Goal: Information Seeking & Learning: Find specific fact

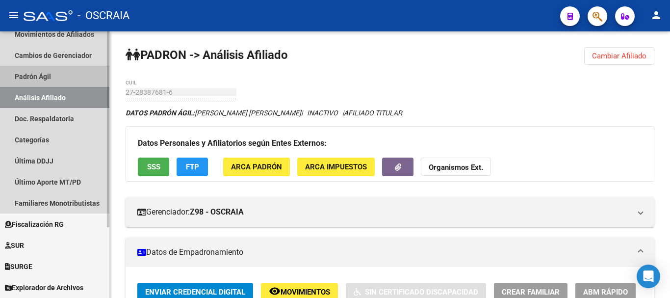
click at [40, 73] on link "Padrón Ágil" at bounding box center [54, 76] width 109 height 21
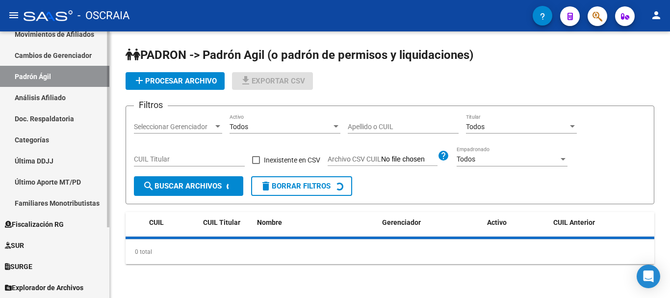
click at [46, 98] on link "Análisis Afiliado" at bounding box center [54, 97] width 109 height 21
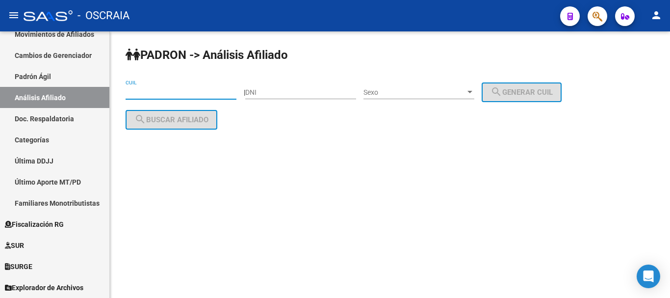
click at [161, 90] on input "CUIL" at bounding box center [180, 92] width 111 height 8
paste input "27-23102679-2"
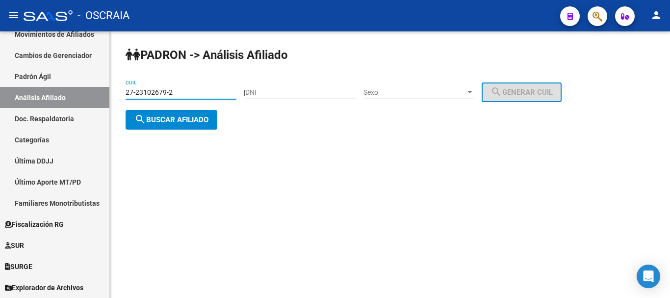
type input "27-23102679-2"
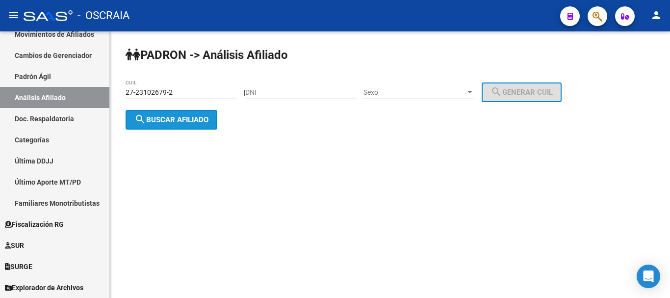
click at [198, 117] on span "search Buscar afiliado" at bounding box center [171, 119] width 74 height 9
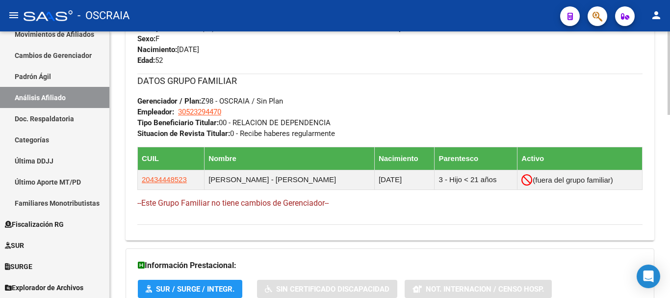
scroll to position [585, 0]
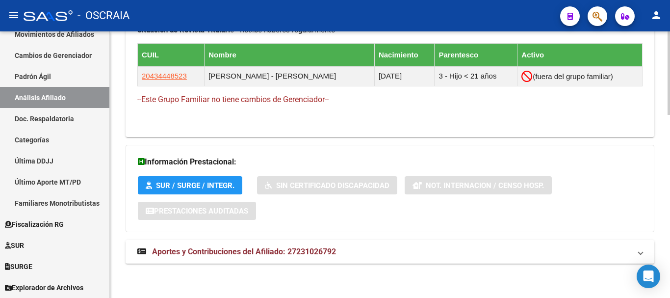
click at [212, 251] on span "Aportes y Contribuciones del Afiliado: 27231026792" at bounding box center [244, 251] width 184 height 9
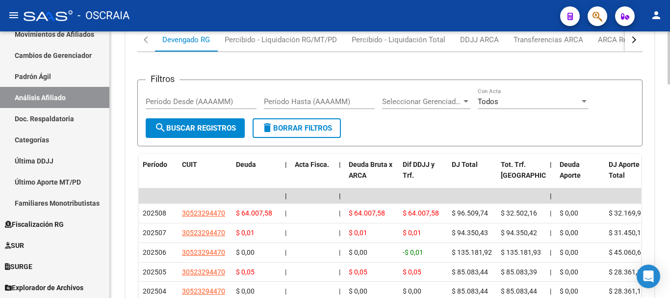
scroll to position [879, 0]
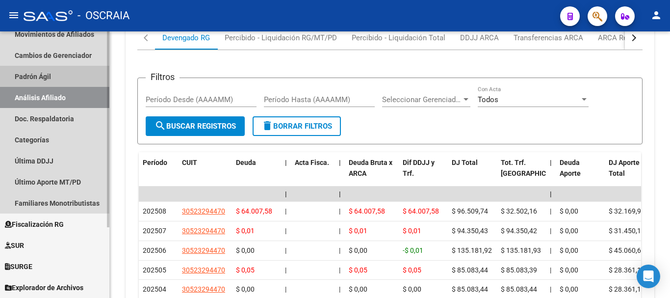
click at [48, 75] on link "Padrón Ágil" at bounding box center [54, 76] width 109 height 21
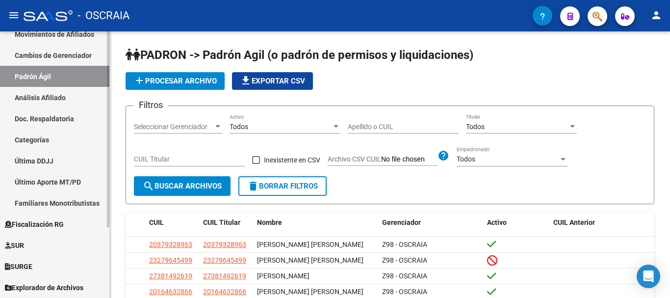
click at [56, 100] on link "Análisis Afiliado" at bounding box center [54, 97] width 109 height 21
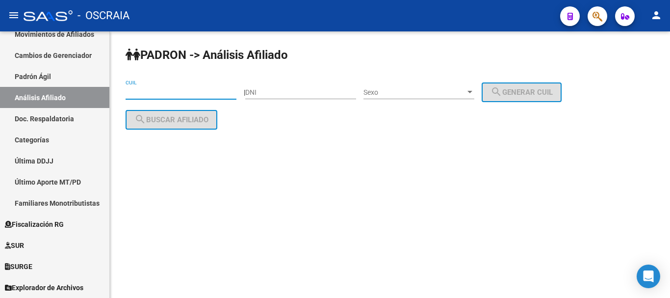
click at [209, 94] on input "CUIL" at bounding box center [180, 92] width 111 height 8
paste input "27-36067810-0"
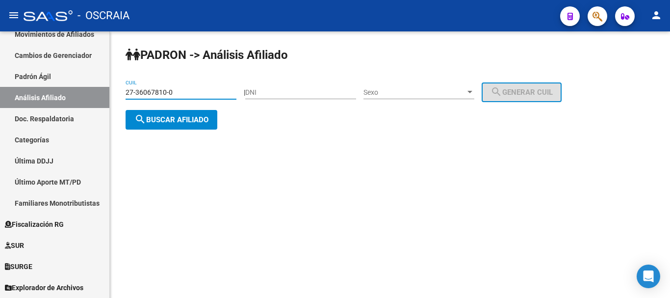
type input "27-36067810-0"
click at [191, 114] on button "search Buscar afiliado" at bounding box center [171, 120] width 92 height 20
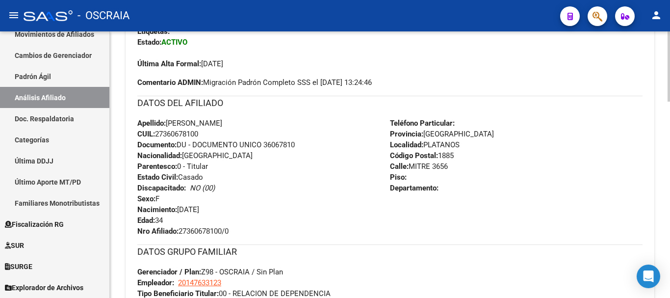
scroll to position [305, 0]
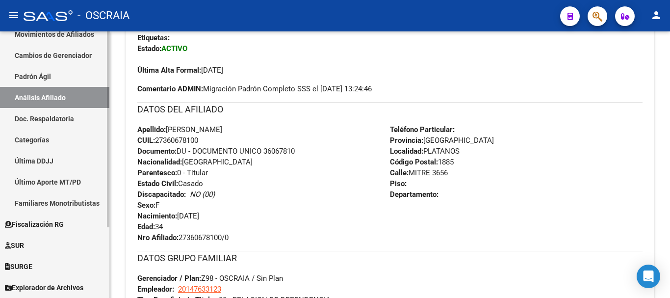
click at [54, 74] on link "Padrón Ágil" at bounding box center [54, 76] width 109 height 21
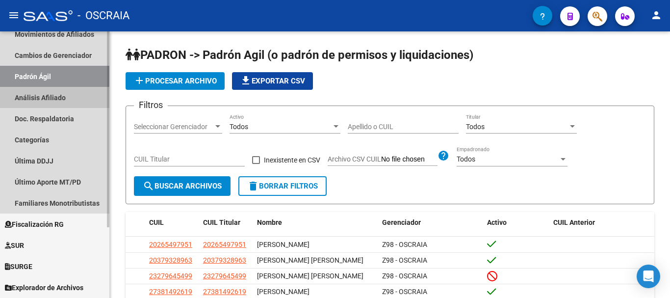
click at [46, 100] on link "Análisis Afiliado" at bounding box center [54, 97] width 109 height 21
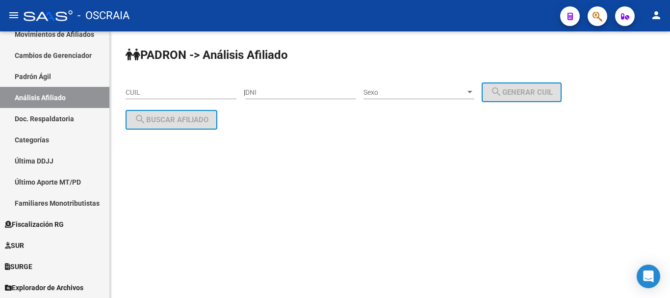
click at [170, 91] on input "CUIL" at bounding box center [180, 92] width 111 height 8
paste input "23-27343484-4"
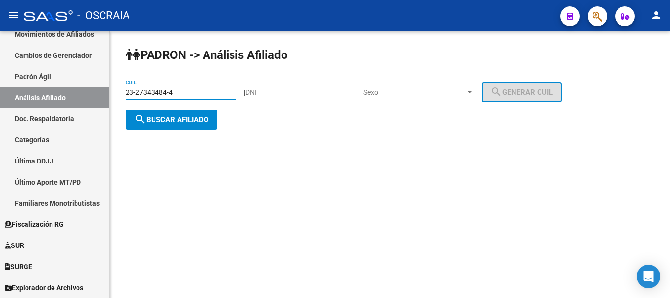
type input "23-27343484-4"
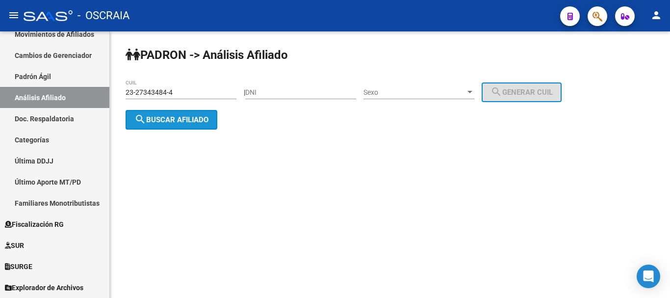
click at [206, 122] on span "search Buscar afiliado" at bounding box center [171, 119] width 74 height 9
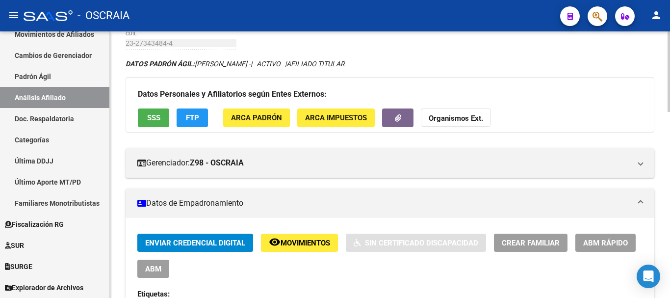
scroll to position [98, 0]
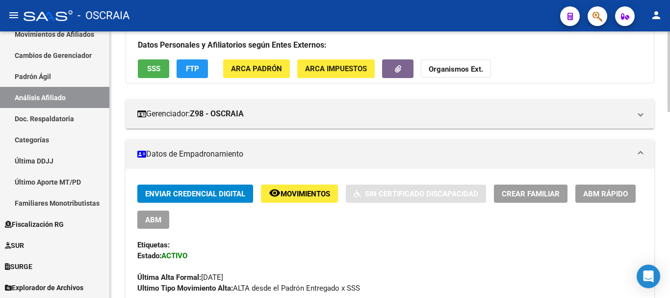
click at [224, 154] on mat-panel-title "Datos de Empadronamiento" at bounding box center [383, 154] width 493 height 11
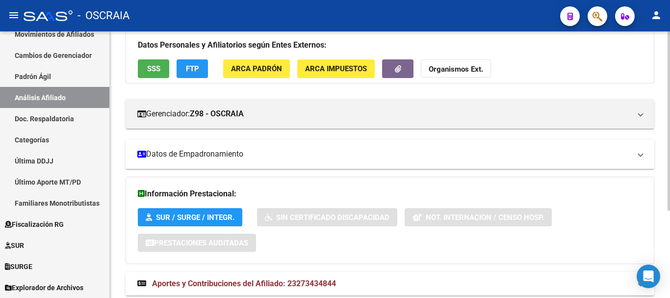
click at [225, 155] on mat-panel-title "Datos de Empadronamiento" at bounding box center [383, 154] width 493 height 11
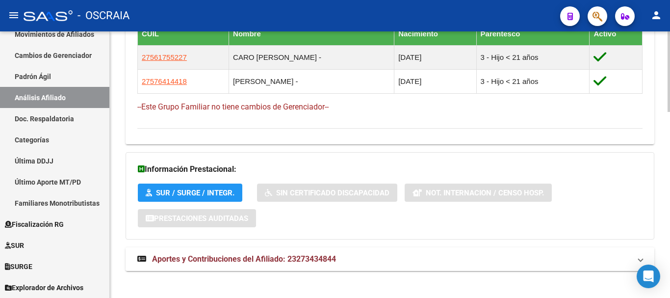
scroll to position [614, 0]
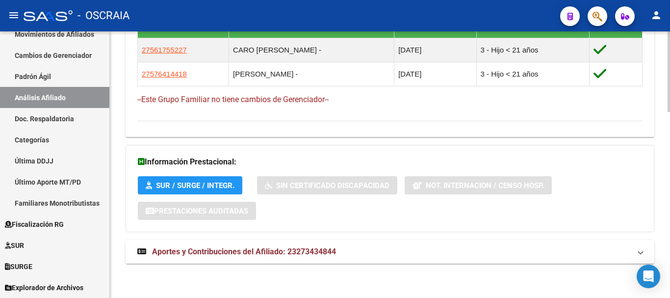
click at [214, 251] on span "Aportes y Contribuciones del Afiliado: 23273434844" at bounding box center [244, 251] width 184 height 9
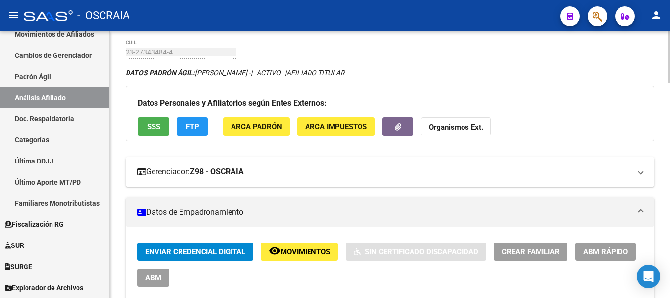
scroll to position [0, 0]
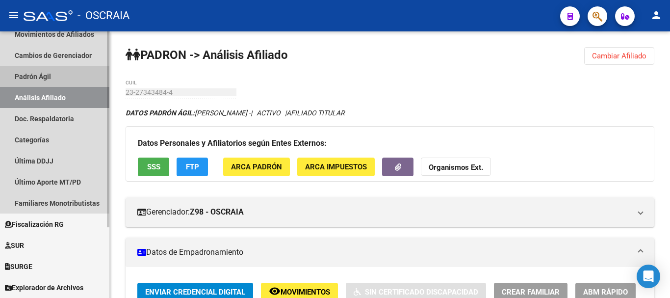
click at [50, 72] on link "Padrón Ágil" at bounding box center [54, 76] width 109 height 21
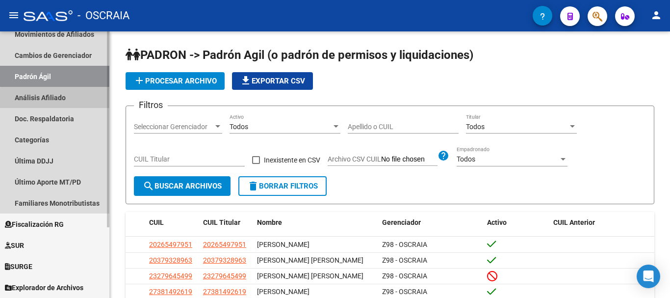
click at [62, 99] on link "Análisis Afiliado" at bounding box center [54, 97] width 109 height 21
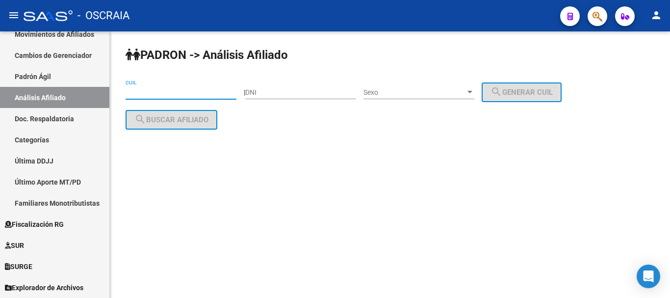
click at [169, 91] on input "CUIL" at bounding box center [180, 92] width 111 height 8
paste input "27-17556622-3"
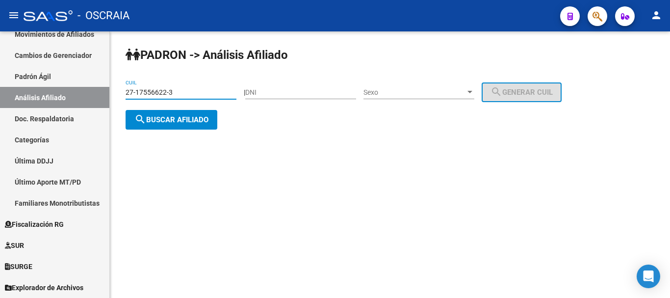
type input "27-17556622-3"
click at [179, 117] on span "search Buscar afiliado" at bounding box center [171, 119] width 74 height 9
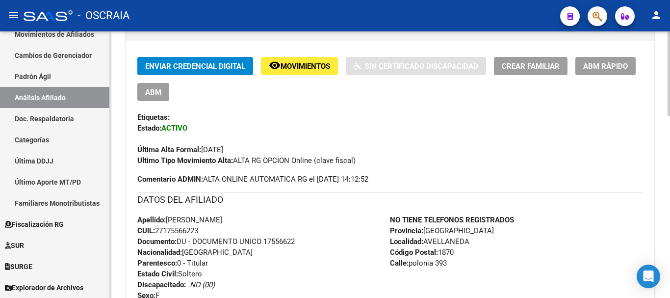
scroll to position [245, 0]
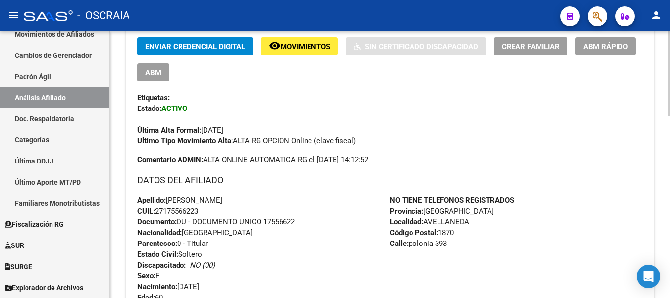
drag, startPoint x: 203, startPoint y: 130, endPoint x: 250, endPoint y: 129, distance: 46.6
click at [250, 129] on div "Última Alta Formal: [DATE]" at bounding box center [389, 125] width 505 height 22
click at [42, 66] on link "Padrón Ágil" at bounding box center [54, 76] width 109 height 21
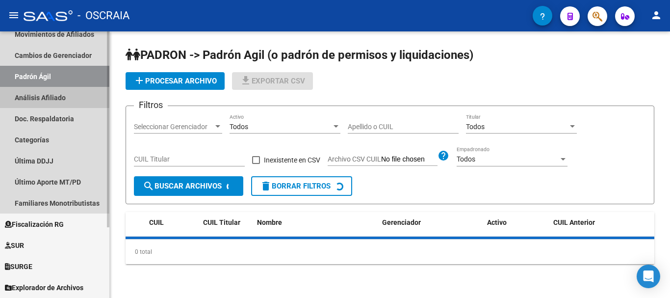
click at [38, 91] on link "Análisis Afiliado" at bounding box center [54, 97] width 109 height 21
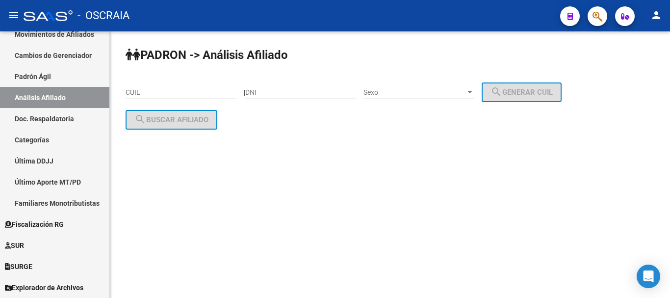
click at [170, 96] on input "CUIL" at bounding box center [180, 92] width 111 height 8
paste input "27-17556622-3"
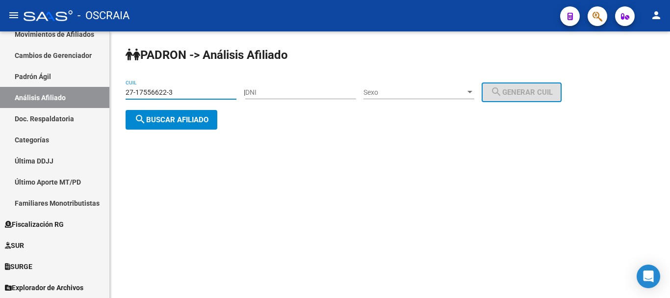
type input "27-17556622-3"
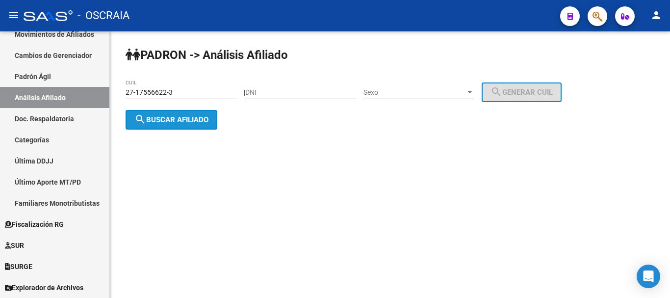
click at [185, 123] on span "search Buscar afiliado" at bounding box center [171, 119] width 74 height 9
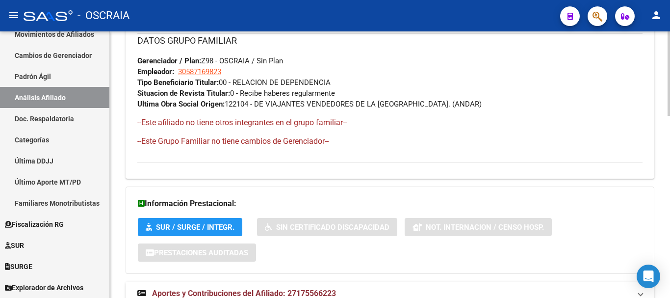
scroll to position [575, 0]
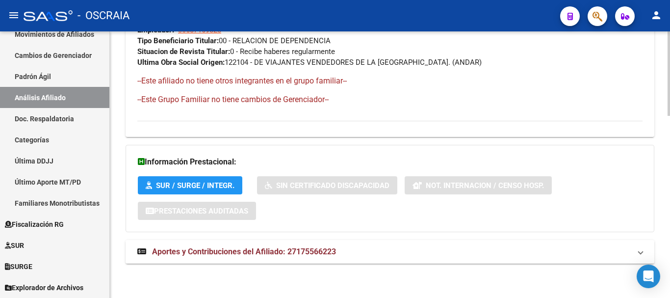
click at [199, 248] on span "Aportes y Contribuciones del Afiliado: 27175566223" at bounding box center [244, 251] width 184 height 9
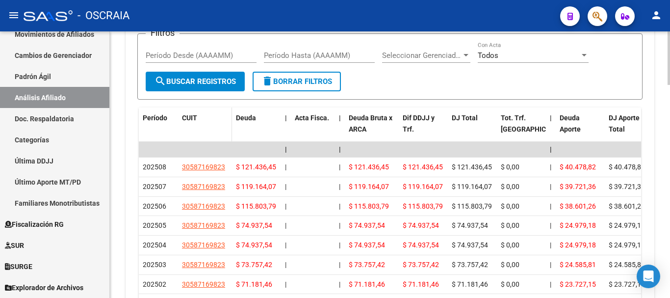
scroll to position [918, 0]
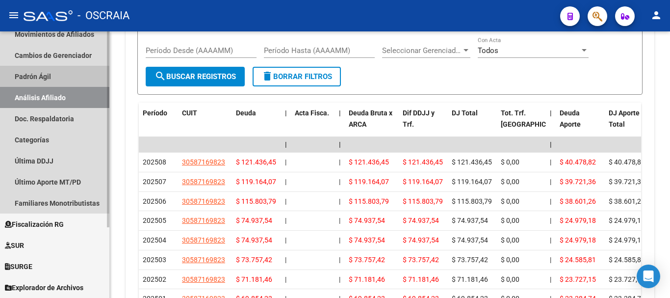
click at [35, 74] on link "Padrón Ágil" at bounding box center [54, 76] width 109 height 21
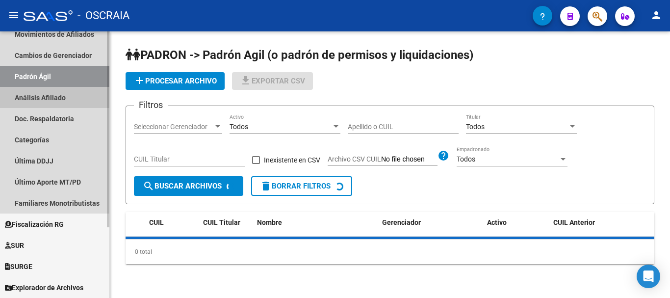
click at [39, 98] on link "Análisis Afiliado" at bounding box center [54, 97] width 109 height 21
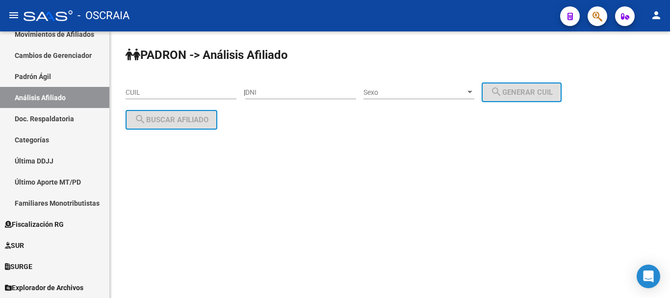
click at [158, 93] on input "CUIL" at bounding box center [180, 92] width 111 height 8
paste input "27-36067810-0"
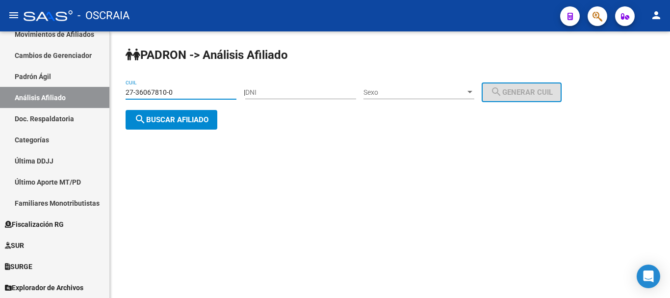
type input "27-36067810-0"
click at [197, 103] on div "27-36067810-0 CUIL" at bounding box center [180, 93] width 111 height 28
click at [205, 119] on span "search Buscar afiliado" at bounding box center [171, 119] width 74 height 9
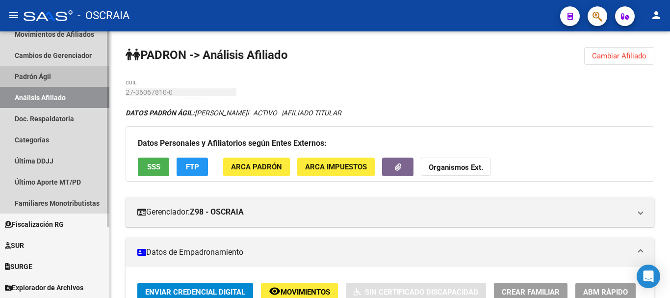
click at [50, 76] on link "Padrón Ágil" at bounding box center [54, 76] width 109 height 21
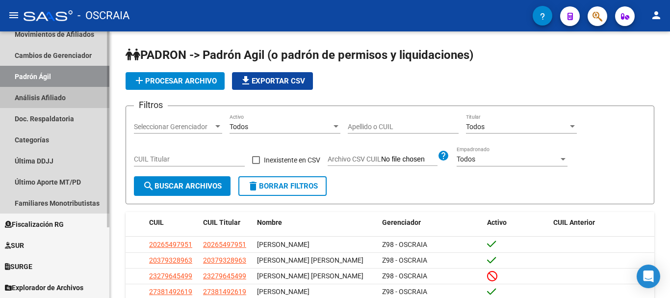
click at [50, 95] on link "Análisis Afiliado" at bounding box center [54, 97] width 109 height 21
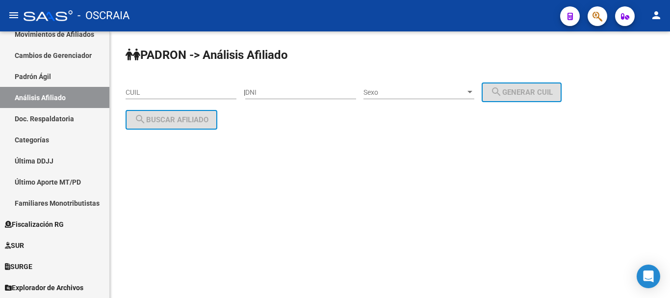
click at [176, 88] on input "CUIL" at bounding box center [180, 92] width 111 height 8
paste input "27-23102679-2"
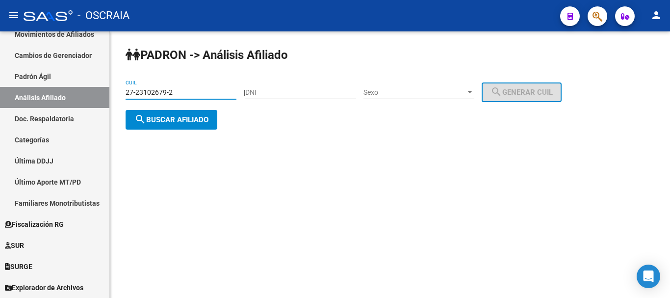
type input "27-23102679-2"
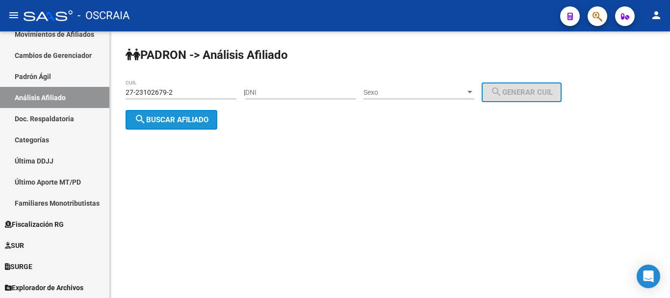
click at [197, 121] on span "search Buscar afiliado" at bounding box center [171, 119] width 74 height 9
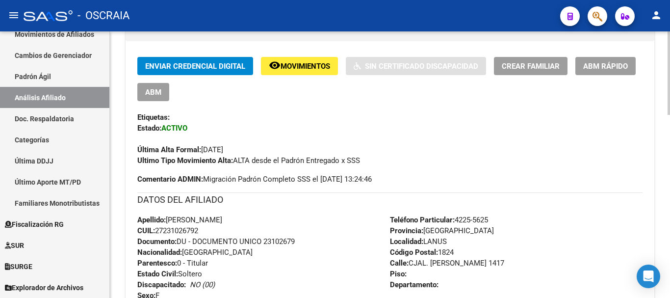
scroll to position [245, 0]
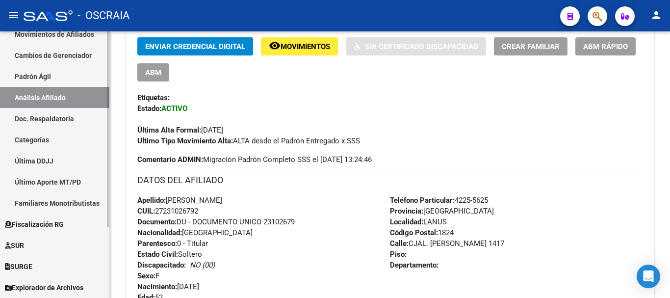
click at [40, 75] on link "Padrón Ágil" at bounding box center [54, 76] width 109 height 21
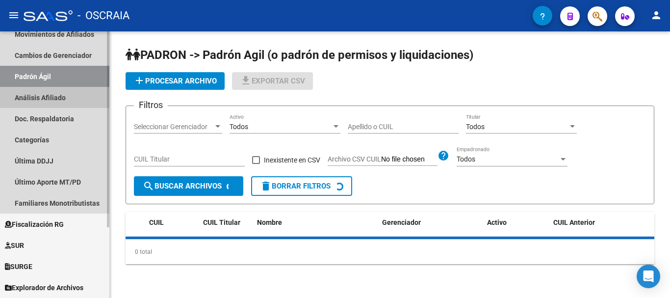
click at [40, 94] on link "Análisis Afiliado" at bounding box center [54, 97] width 109 height 21
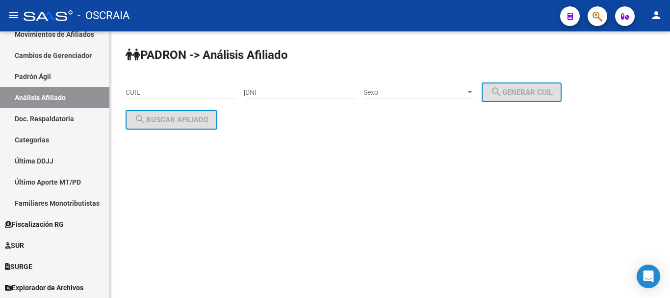
click at [193, 97] on div "CUIL" at bounding box center [180, 89] width 111 height 20
paste input "20-21436741-7"
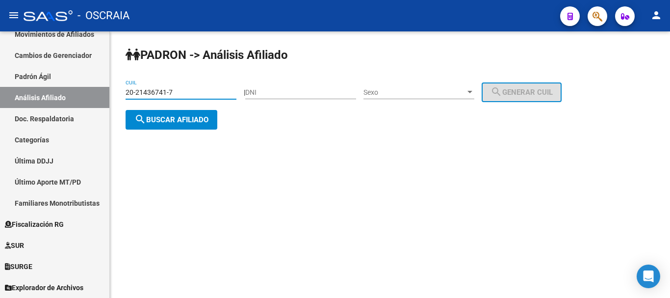
type input "20-21436741-7"
click at [173, 135] on div "PADRON -> Análisis Afiliado 20-21436741-7 CUIL | DNI Sexo Sexo search Generar C…" at bounding box center [390, 95] width 560 height 129
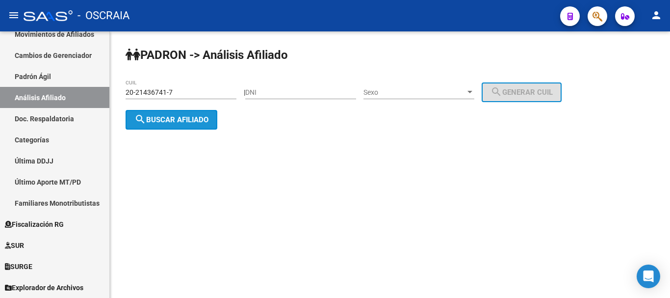
click at [173, 125] on button "search Buscar afiliado" at bounding box center [171, 120] width 92 height 20
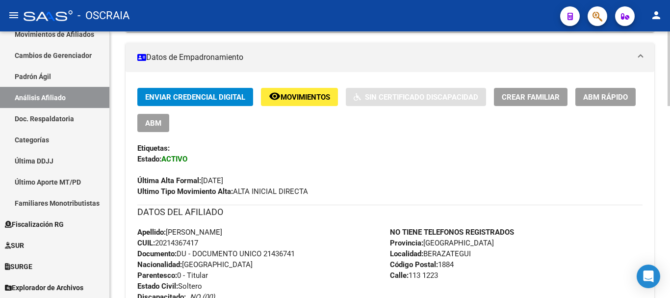
scroll to position [196, 0]
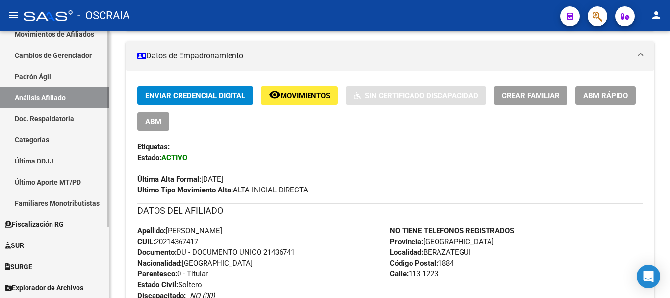
click at [43, 77] on link "Padrón Ágil" at bounding box center [54, 76] width 109 height 21
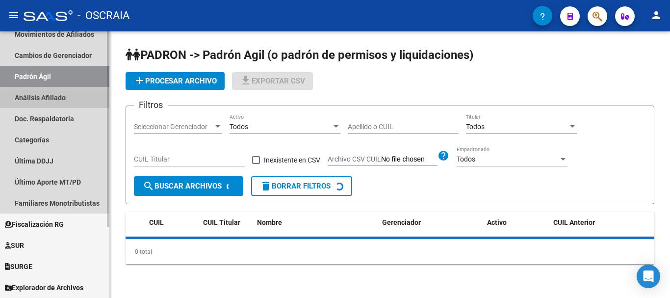
click at [43, 92] on link "Análisis Afiliado" at bounding box center [54, 97] width 109 height 21
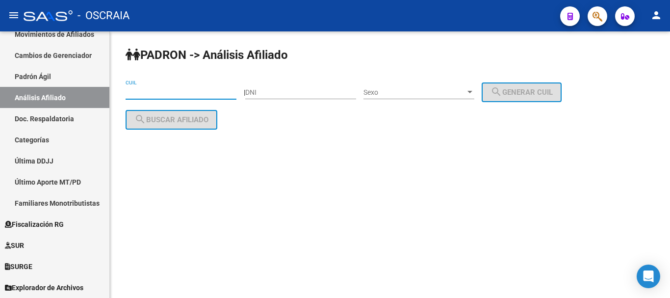
click at [200, 95] on input "CUIL" at bounding box center [180, 92] width 111 height 8
paste input "27-24452271-3"
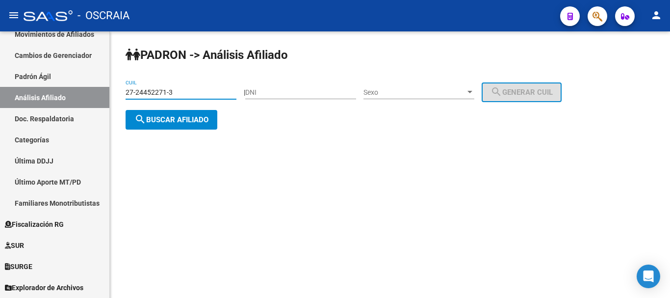
type input "27-24452271-3"
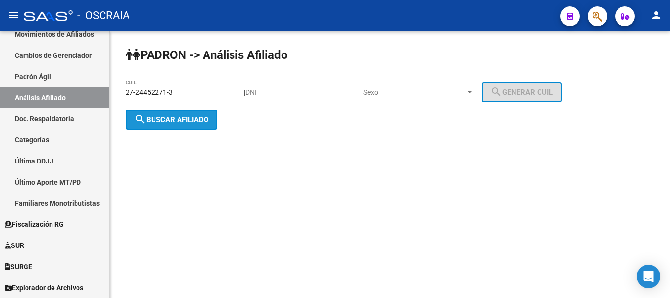
click at [210, 122] on button "search Buscar afiliado" at bounding box center [171, 120] width 92 height 20
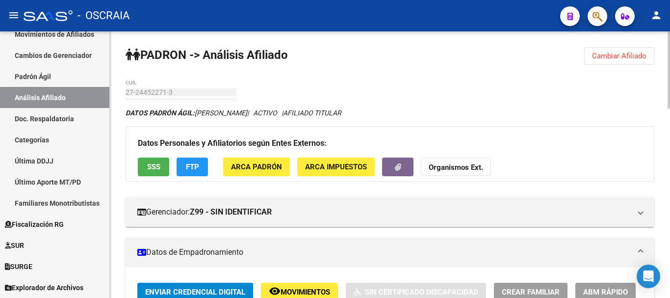
click at [598, 152] on div "Datos Personales y Afiliatorios según Entes Externos: SSS FTP ARCA Padrón ARCA …" at bounding box center [389, 153] width 528 height 55
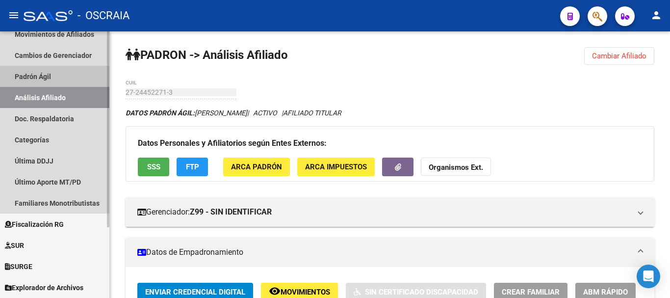
click at [38, 75] on link "Padrón Ágil" at bounding box center [54, 76] width 109 height 21
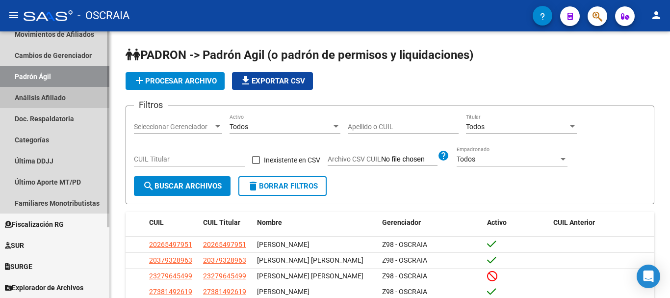
click at [45, 97] on link "Análisis Afiliado" at bounding box center [54, 97] width 109 height 21
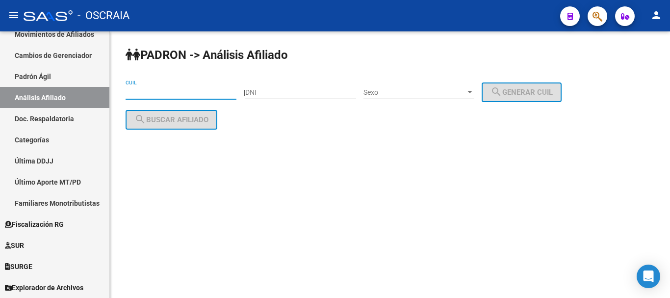
click at [192, 95] on input "CUIL" at bounding box center [180, 92] width 111 height 8
paste input "23-27343484-4"
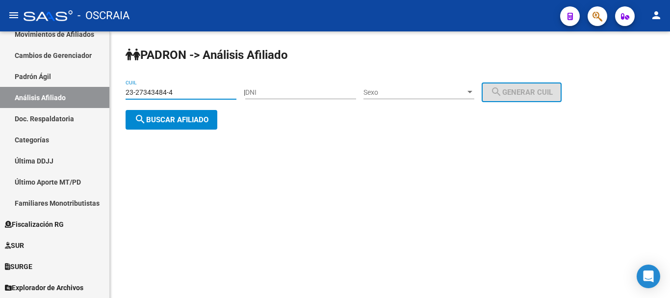
type input "23-27343484-4"
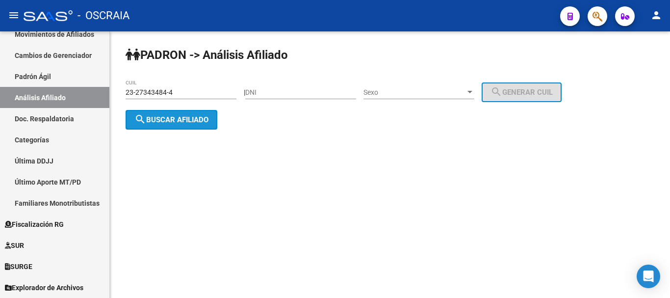
click at [204, 121] on span "search Buscar afiliado" at bounding box center [171, 119] width 74 height 9
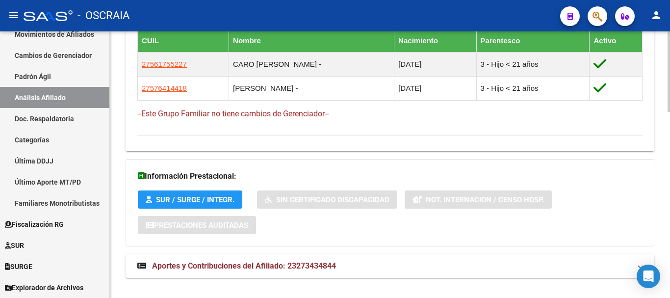
scroll to position [614, 0]
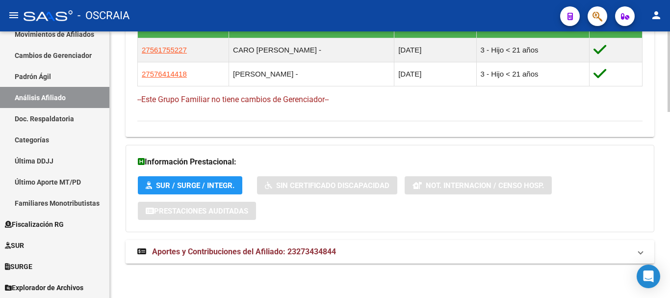
click at [244, 250] on span "Aportes y Contribuciones del Afiliado: 23273434844" at bounding box center [244, 251] width 184 height 9
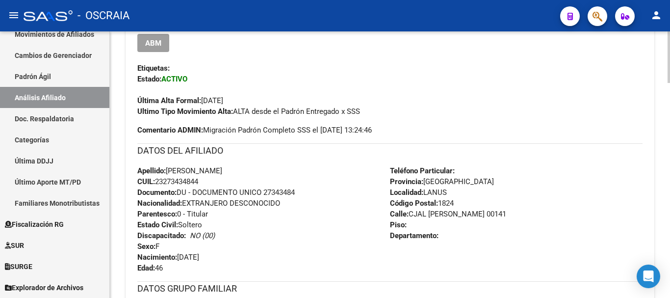
scroll to position [271, 0]
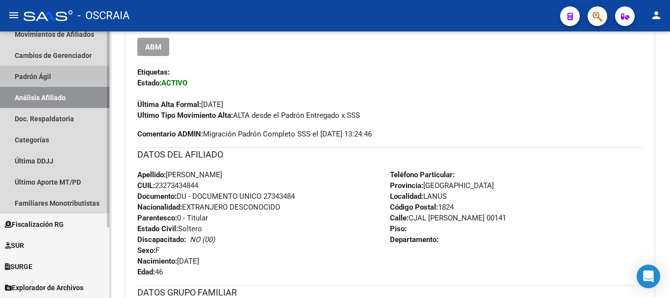
click at [40, 72] on link "Padrón Ágil" at bounding box center [54, 76] width 109 height 21
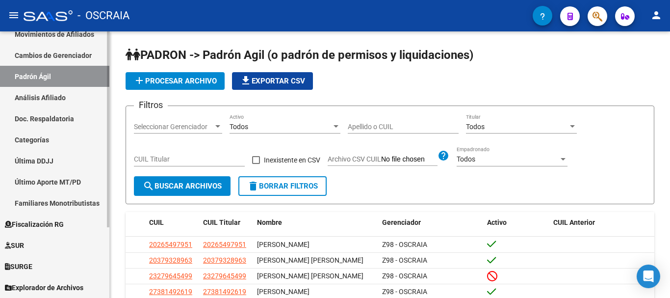
click at [60, 98] on link "Análisis Afiliado" at bounding box center [54, 97] width 109 height 21
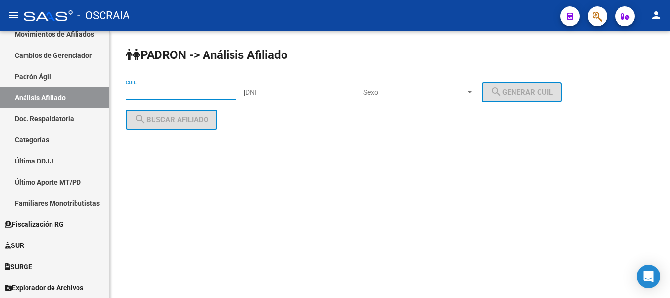
click at [212, 93] on input "CUIL" at bounding box center [180, 92] width 111 height 8
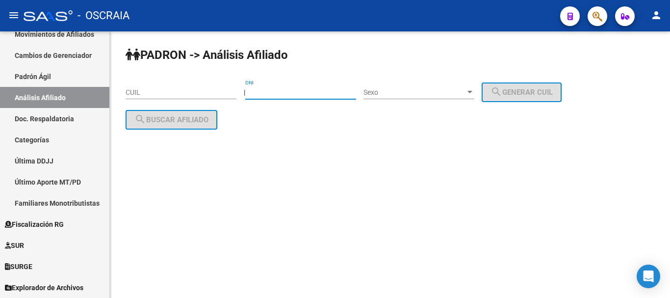
click at [297, 92] on input "DNI" at bounding box center [300, 92] width 111 height 8
type input "39146836"
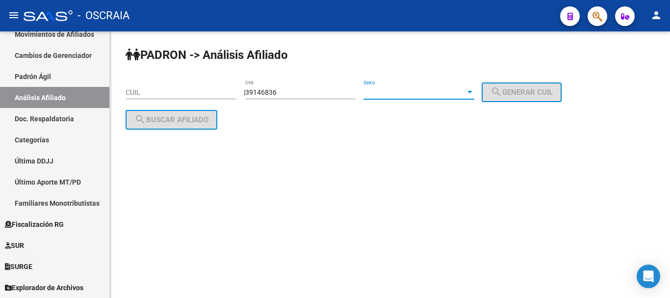
click at [380, 95] on span "Sexo" at bounding box center [414, 92] width 102 height 8
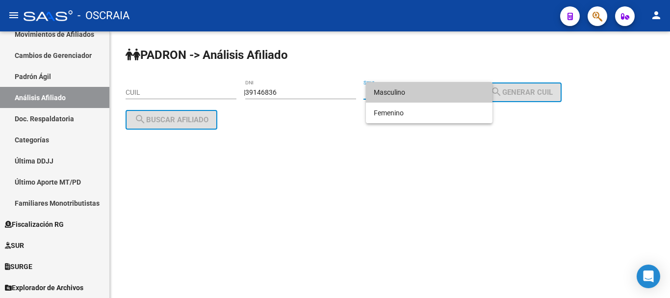
click at [389, 93] on span "Masculino" at bounding box center [429, 92] width 111 height 21
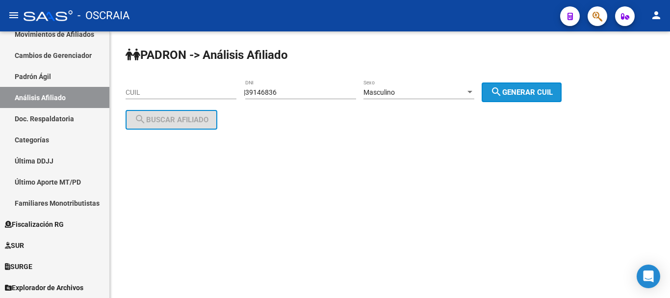
click at [526, 88] on span "search Generar CUIL" at bounding box center [521, 92] width 62 height 9
type input "20-39146836-3"
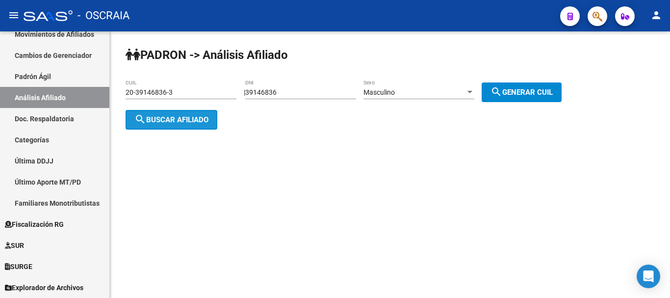
click at [205, 117] on span "search Buscar afiliado" at bounding box center [171, 119] width 74 height 9
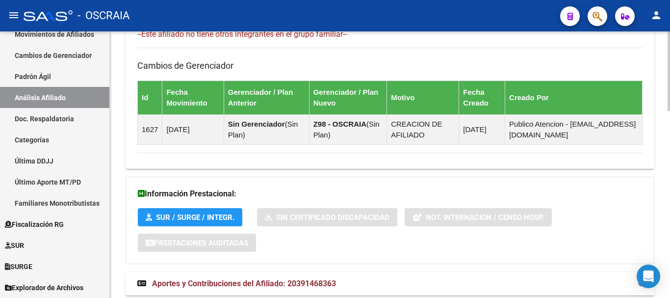
scroll to position [624, 0]
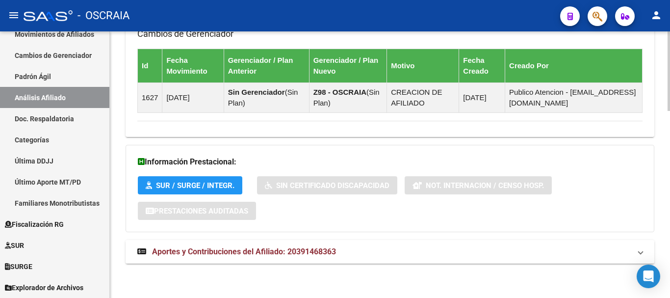
click at [287, 250] on span "Aportes y Contribuciones del Afiliado: 20391468363" at bounding box center [244, 251] width 184 height 9
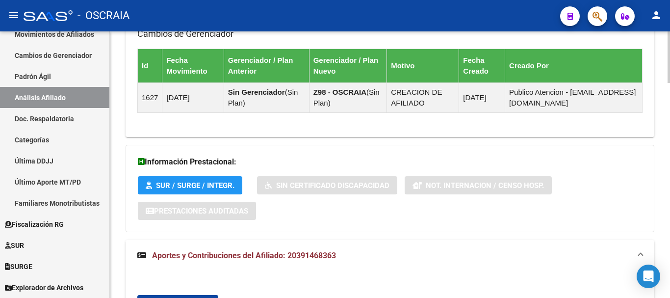
scroll to position [918, 0]
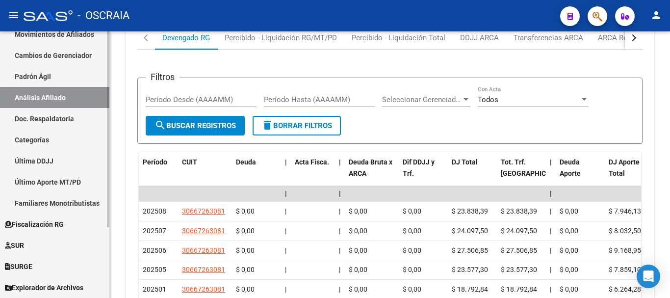
click at [43, 75] on link "Padrón Ágil" at bounding box center [54, 76] width 109 height 21
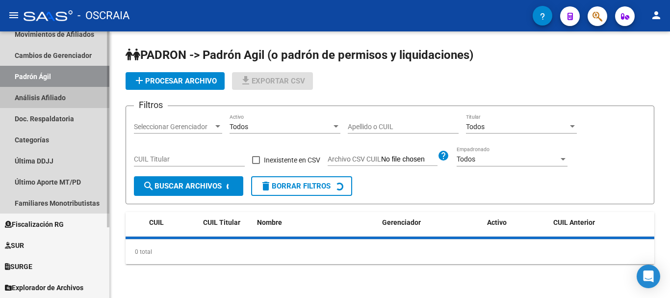
click at [43, 96] on link "Análisis Afiliado" at bounding box center [54, 97] width 109 height 21
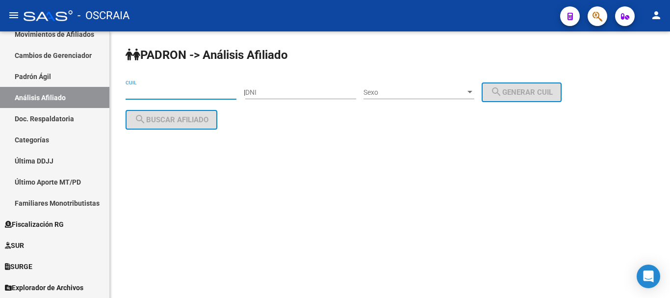
click at [178, 90] on input "CUIL" at bounding box center [180, 92] width 111 height 8
paste input "27-28387681-6"
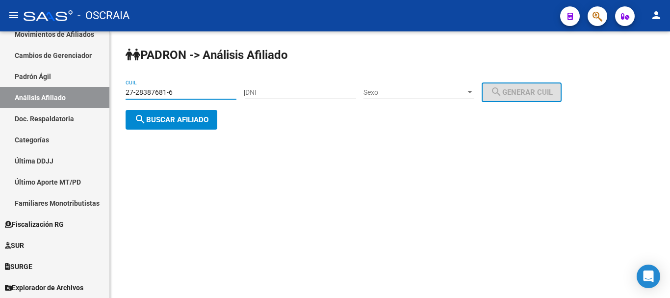
type input "27-28387681-6"
click at [194, 124] on button "search Buscar afiliado" at bounding box center [171, 120] width 92 height 20
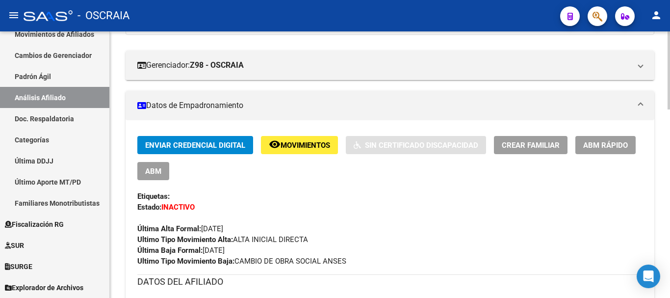
scroll to position [196, 0]
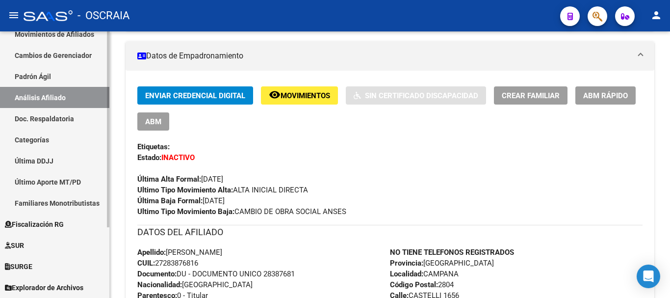
click at [48, 78] on link "Padrón Ágil" at bounding box center [54, 76] width 109 height 21
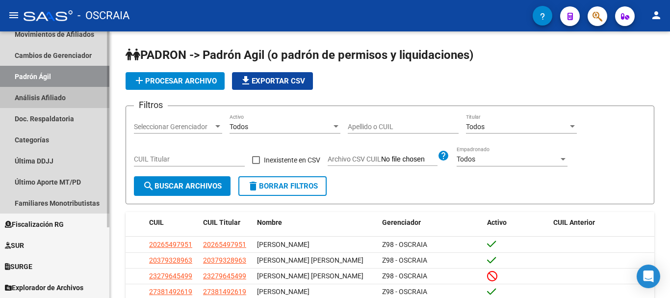
click at [48, 101] on link "Análisis Afiliado" at bounding box center [54, 97] width 109 height 21
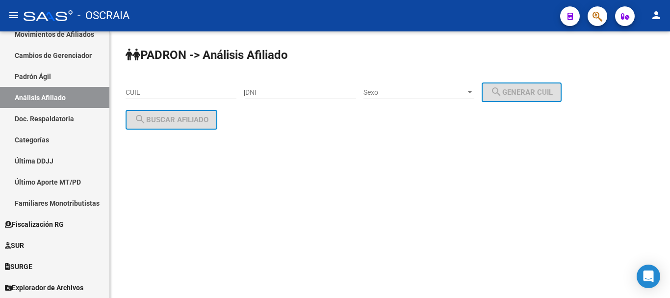
drag, startPoint x: 173, startPoint y: 81, endPoint x: 173, endPoint y: 86, distance: 5.4
click at [173, 84] on div "CUIL" at bounding box center [180, 89] width 111 height 20
click at [171, 89] on input "CUIL" at bounding box center [180, 92] width 111 height 8
paste input "27-17899947-3"
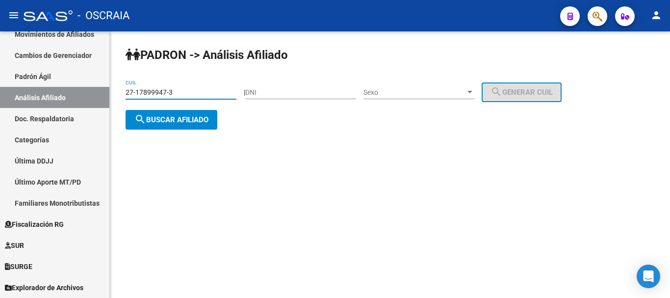
type input "27-17899947-3"
click at [356, 171] on mat-sidenav-content "PADRON -> Análisis Afiliado 27-17899947-3 CUIL | DNI Sexo Sexo search Generar C…" at bounding box center [390, 164] width 560 height 266
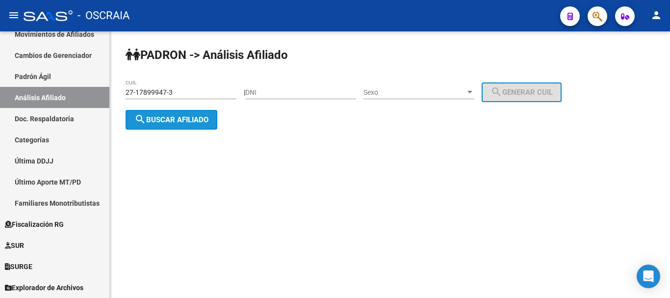
click at [204, 120] on span "search Buscar afiliado" at bounding box center [171, 119] width 74 height 9
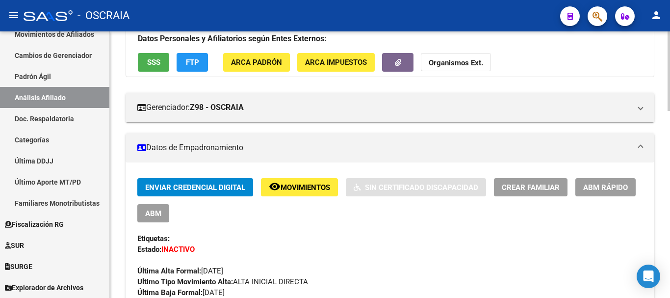
scroll to position [147, 0]
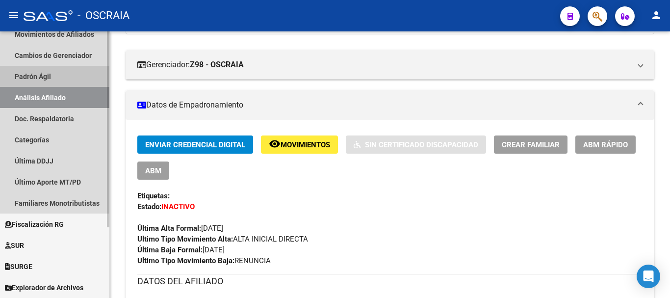
click at [47, 75] on link "Padrón Ágil" at bounding box center [54, 76] width 109 height 21
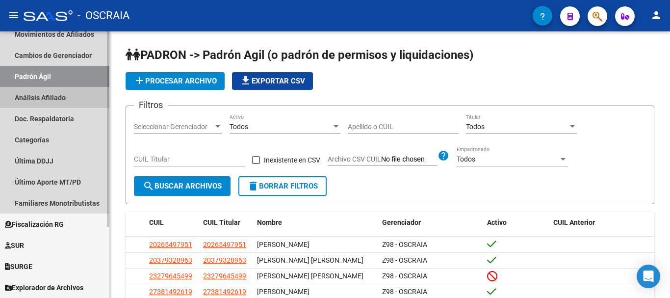
click at [51, 98] on link "Análisis Afiliado" at bounding box center [54, 97] width 109 height 21
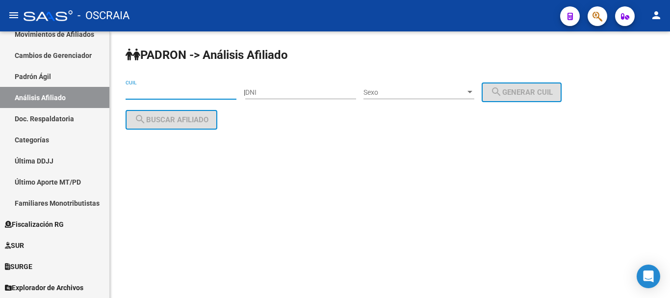
click at [202, 94] on input "CUIL" at bounding box center [180, 92] width 111 height 8
paste input "23-22137657-9"
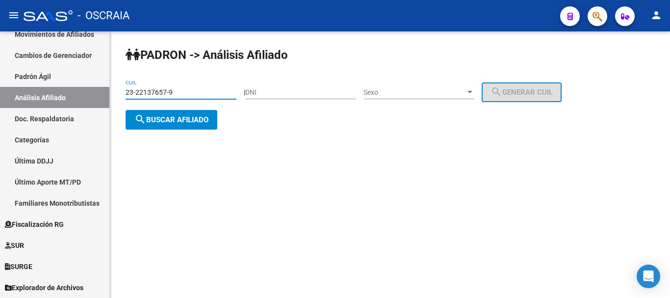
type input "23-22137657-9"
click at [184, 111] on button "search Buscar afiliado" at bounding box center [171, 120] width 92 height 20
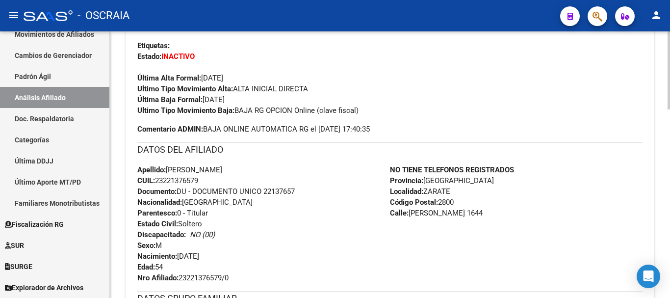
scroll to position [294, 0]
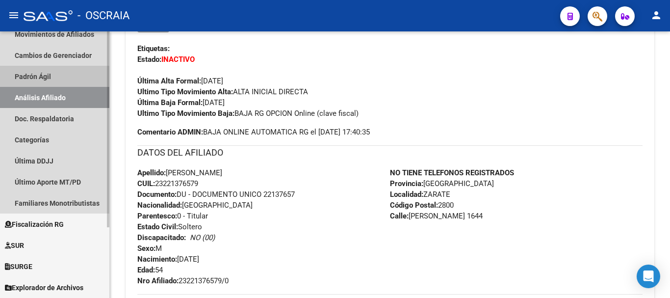
click at [50, 68] on link "Padrón Ágil" at bounding box center [54, 76] width 109 height 21
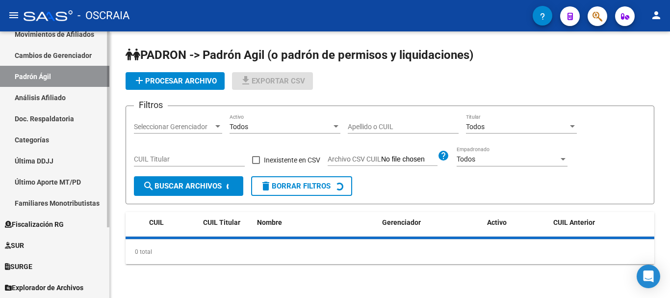
click at [47, 96] on link "Análisis Afiliado" at bounding box center [54, 97] width 109 height 21
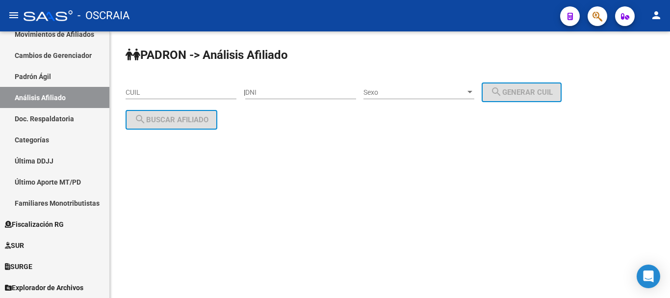
click at [318, 95] on input "DNI" at bounding box center [300, 92] width 111 height 8
type input "34564987"
click at [436, 93] on span "Sexo" at bounding box center [414, 92] width 102 height 8
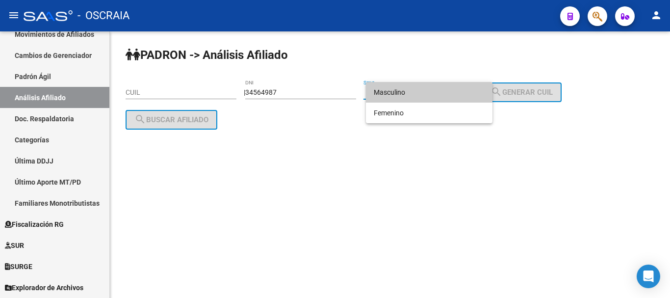
click at [436, 96] on span "Masculino" at bounding box center [429, 92] width 111 height 21
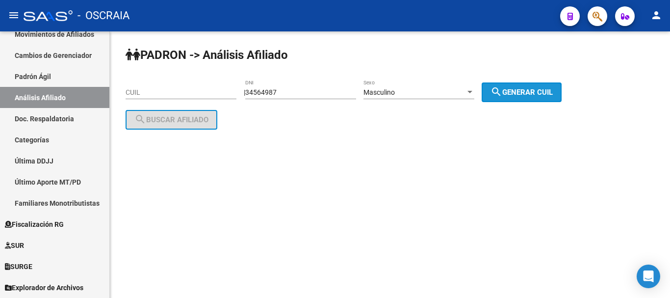
click at [513, 94] on span "search Generar CUIL" at bounding box center [521, 92] width 62 height 9
type input "20-34564987-6"
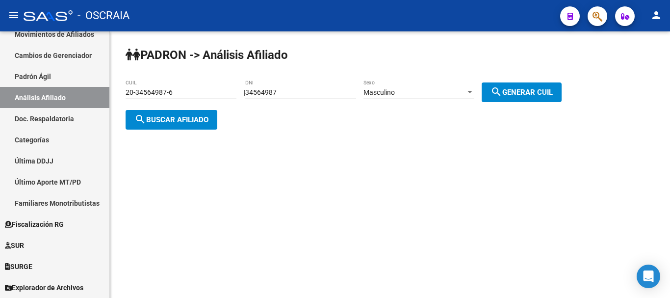
click at [183, 119] on span "search Buscar afiliado" at bounding box center [171, 119] width 74 height 9
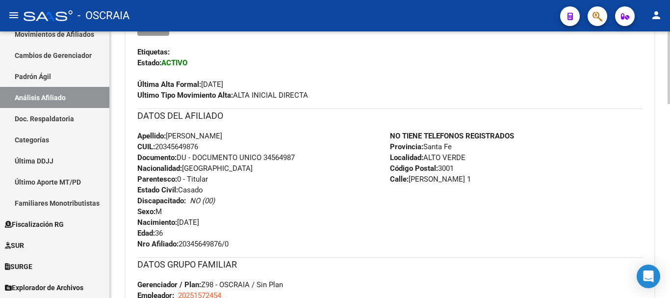
scroll to position [294, 0]
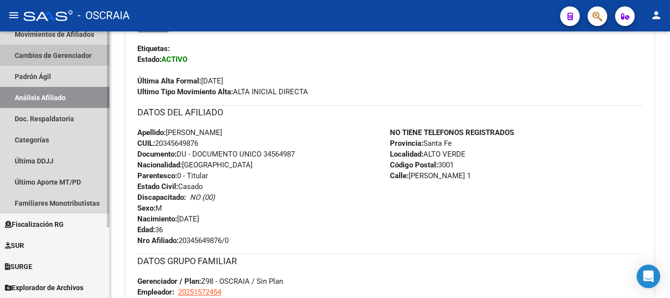
click at [54, 64] on link "Cambios de Gerenciador" at bounding box center [54, 55] width 109 height 21
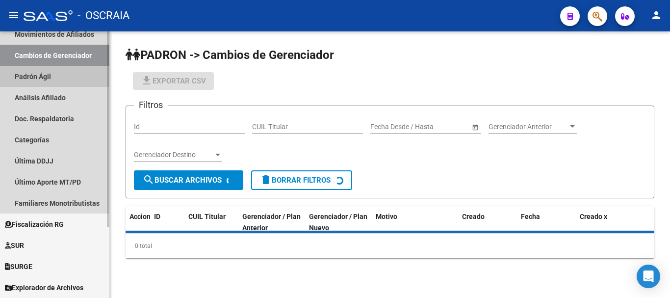
click at [54, 72] on link "Padrón Ágil" at bounding box center [54, 76] width 109 height 21
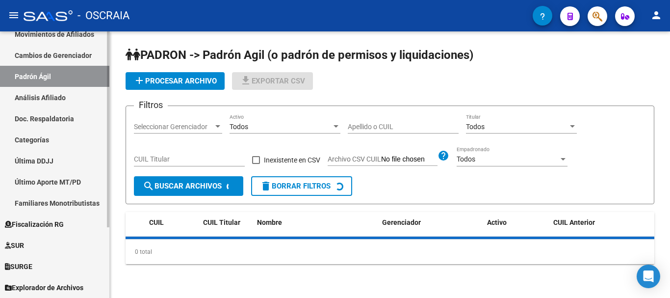
click at [54, 94] on link "Análisis Afiliado" at bounding box center [54, 97] width 109 height 21
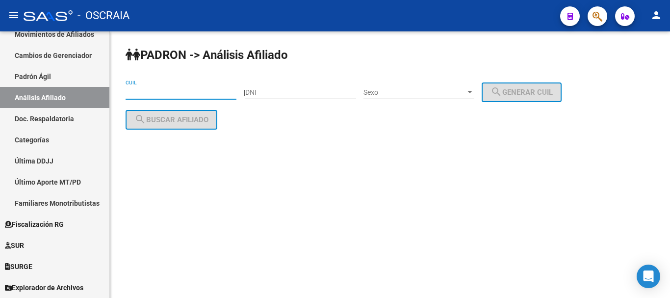
click at [222, 92] on input "CUIL" at bounding box center [180, 92] width 111 height 8
paste input "27-28994024-9"
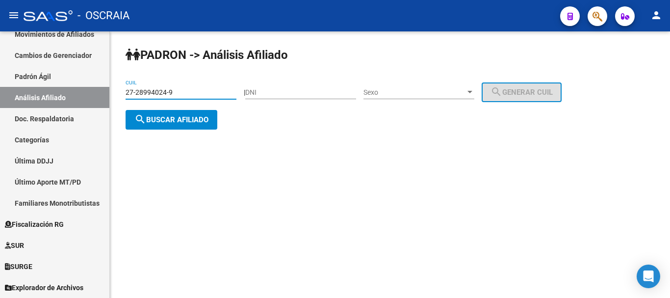
type input "27-28994024-9"
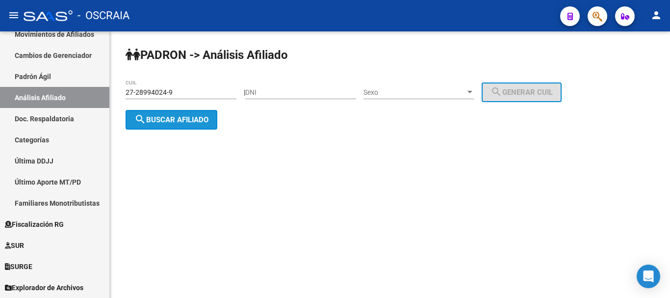
click at [168, 122] on span "search Buscar afiliado" at bounding box center [171, 119] width 74 height 9
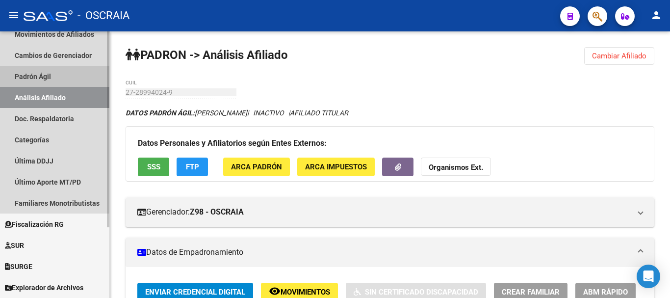
click at [52, 81] on link "Padrón Ágil" at bounding box center [54, 76] width 109 height 21
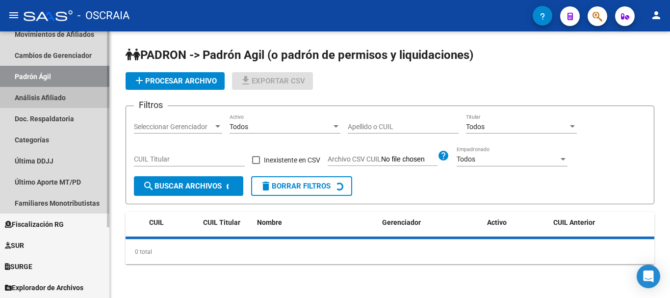
click at [52, 96] on link "Análisis Afiliado" at bounding box center [54, 97] width 109 height 21
